Goal: Task Accomplishment & Management: Manage account settings

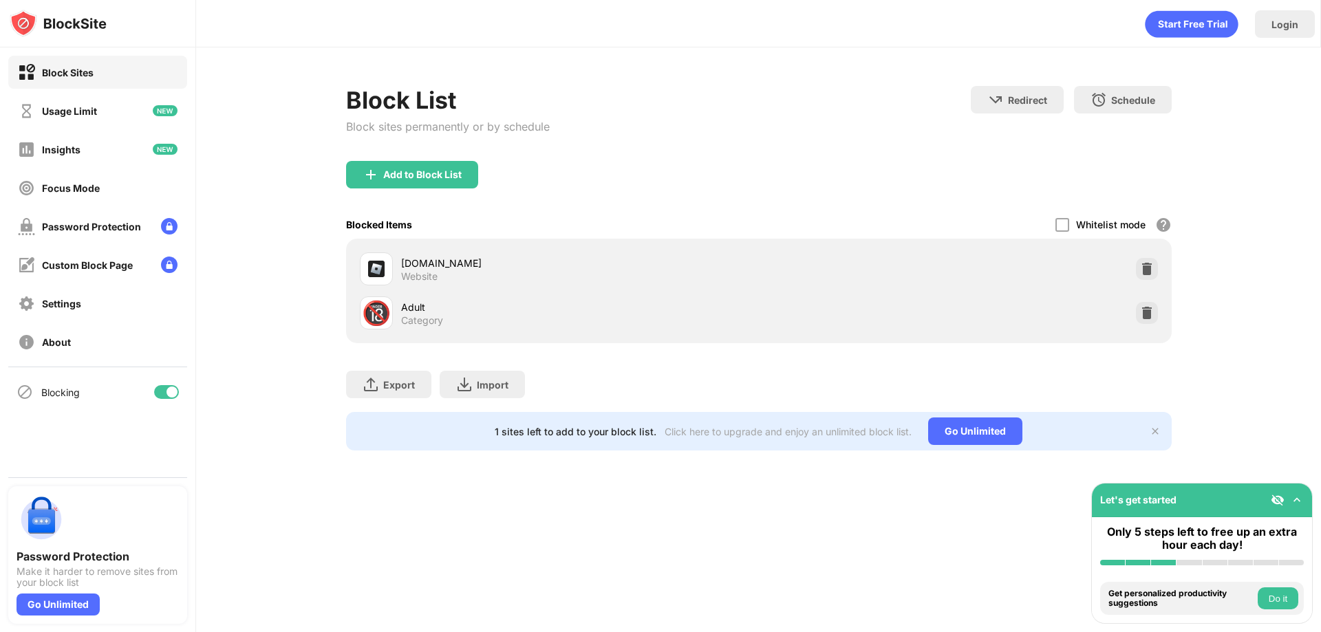
click at [1211, 306] on div "Block List Block sites permanently or by schedule Redirect Choose a site to be …" at bounding box center [758, 268] width 1125 height 442
click at [171, 228] on img at bounding box center [169, 226] width 17 height 17
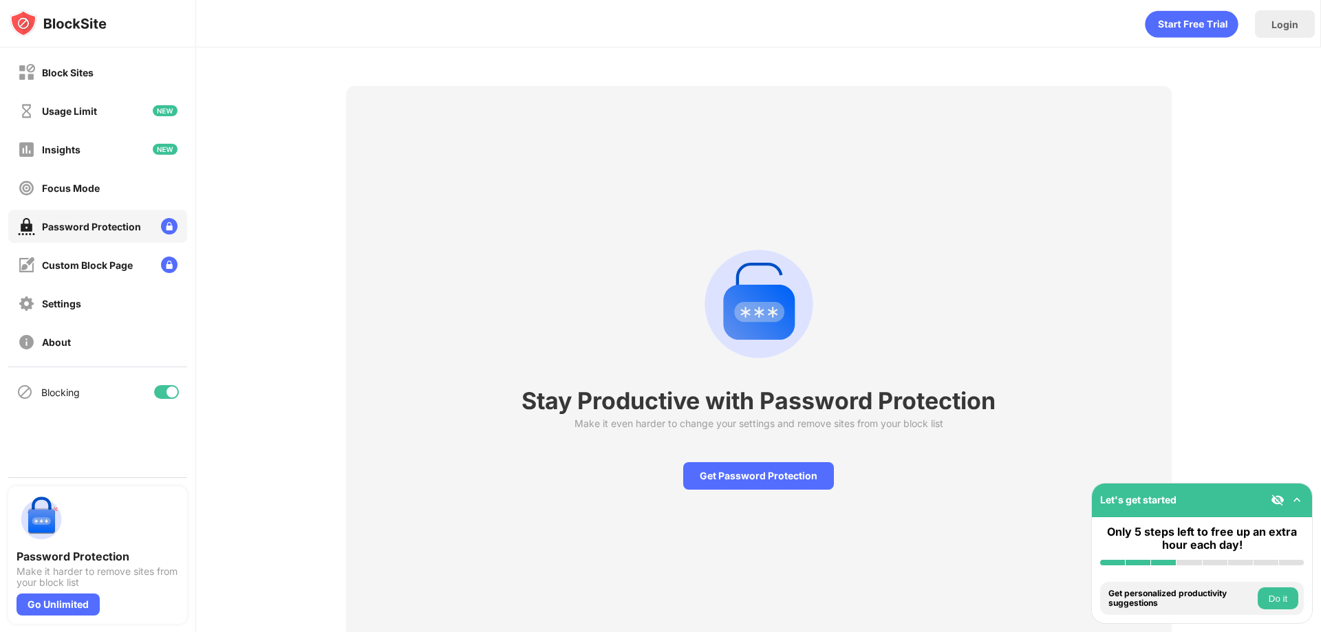
click at [1195, 403] on div "Stay Productive with Password Protection Make it even harder to change your set…" at bounding box center [758, 363] width 1125 height 632
click at [761, 481] on div "Get Password Protection" at bounding box center [758, 476] width 151 height 28
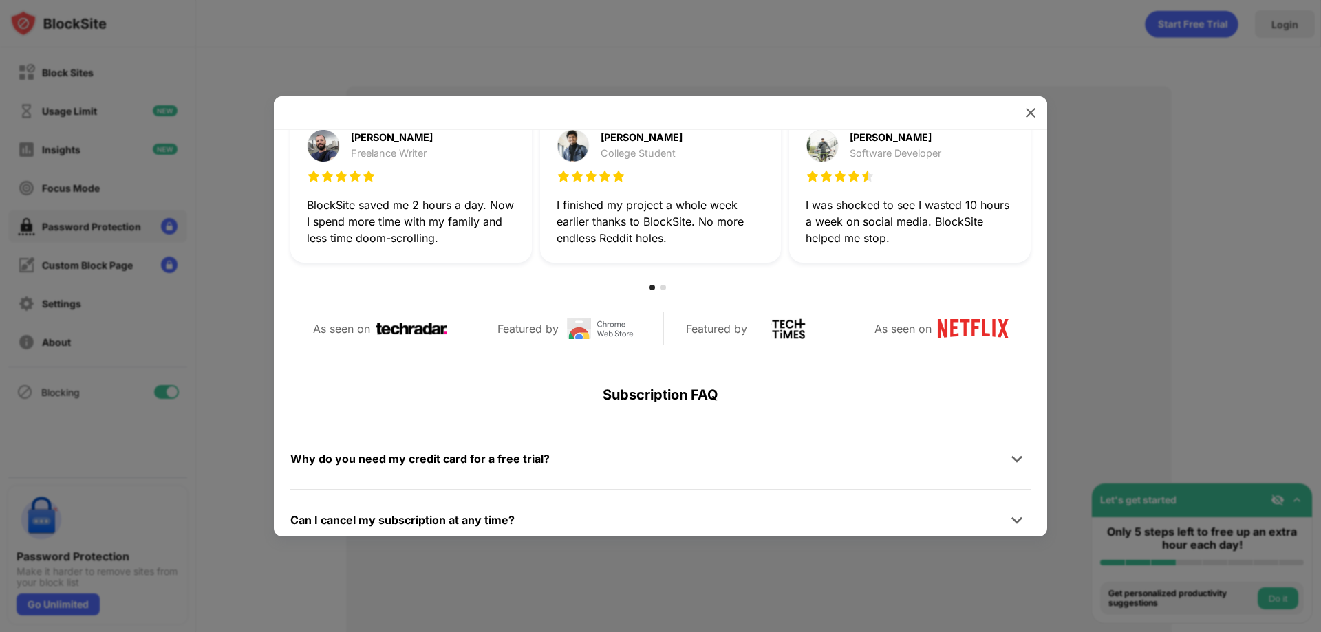
scroll to position [654, 0]
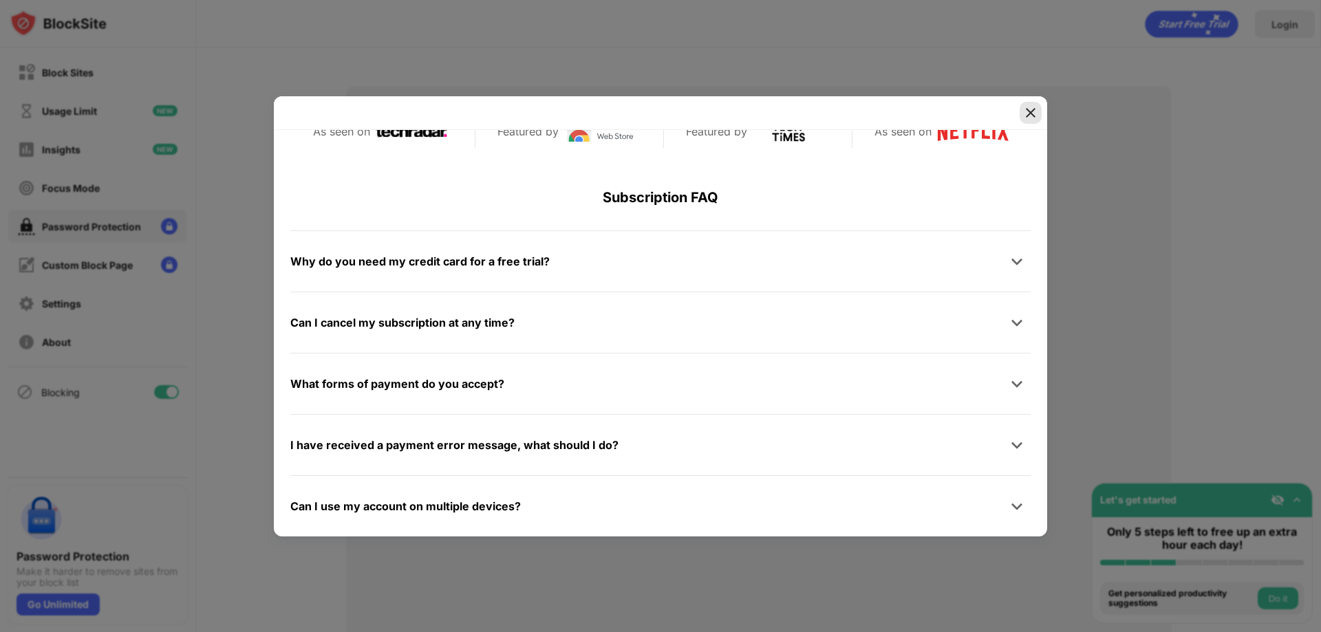
click at [1032, 111] on img at bounding box center [1031, 113] width 14 height 14
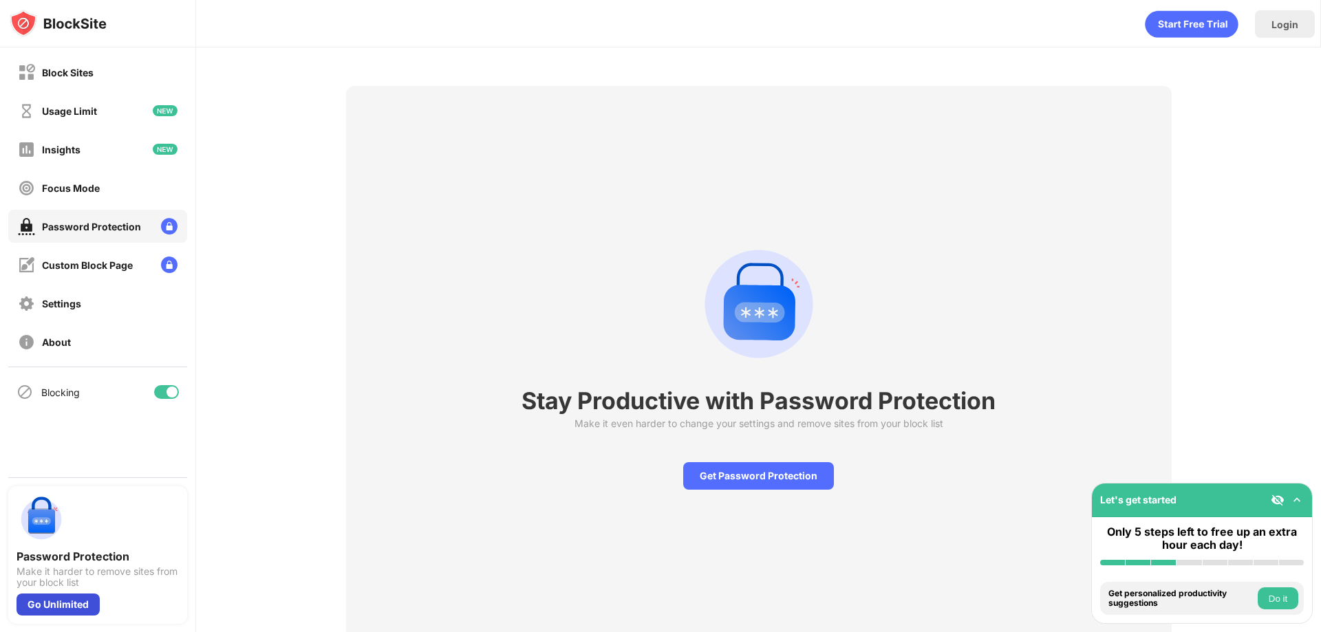
click at [65, 605] on div "Go Unlimited" at bounding box center [58, 605] width 83 height 22
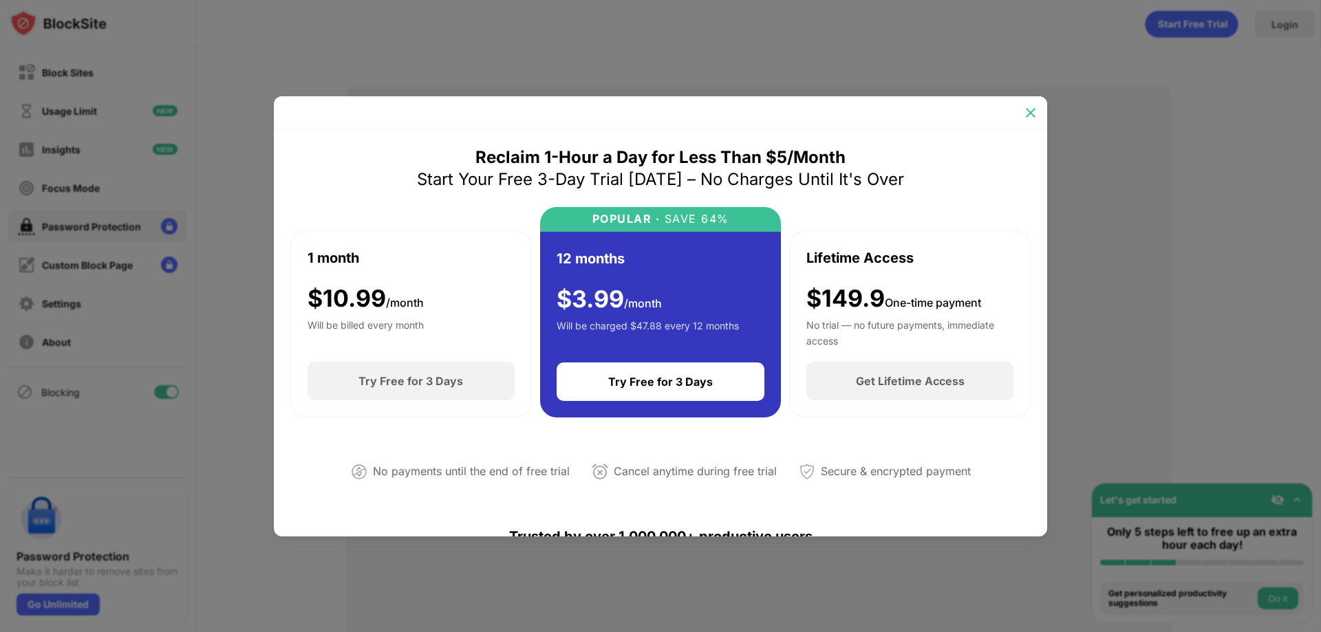
click at [1024, 114] on img at bounding box center [1031, 113] width 14 height 14
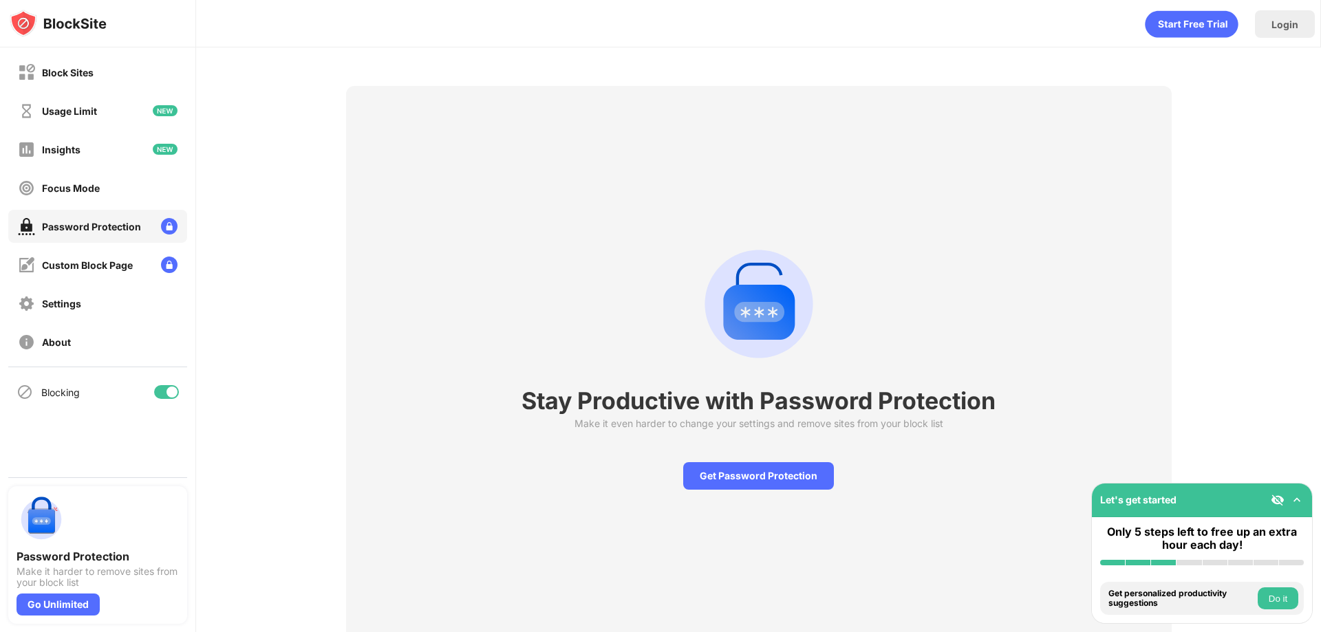
click at [1275, 248] on div "Stay Productive with Password Protection Make it even harder to change your set…" at bounding box center [758, 363] width 1125 height 632
